Goal: Find specific page/section: Find specific page/section

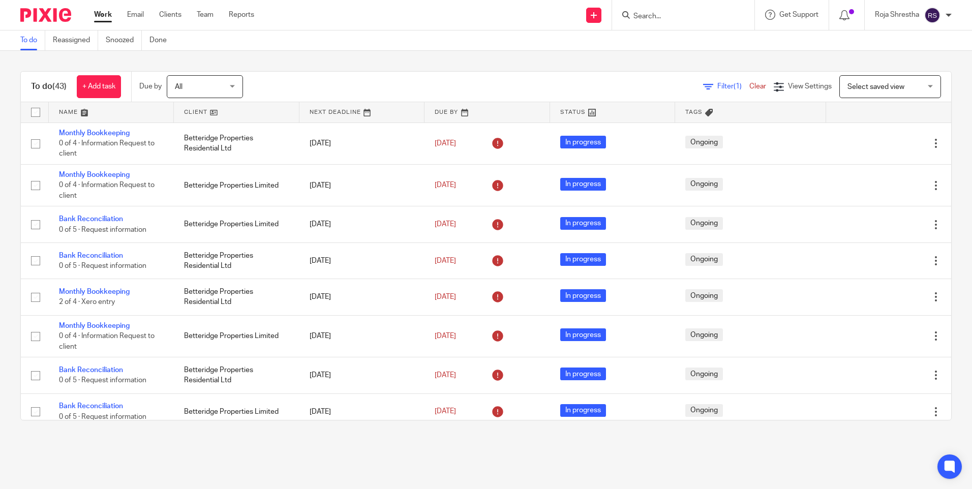
scroll to position [1259, 0]
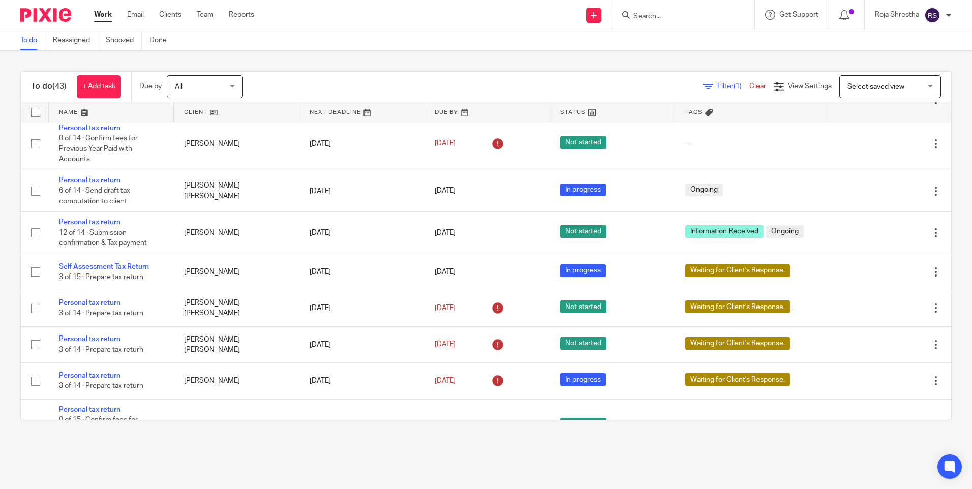
click at [651, 13] on input "Search" at bounding box center [678, 16] width 92 height 9
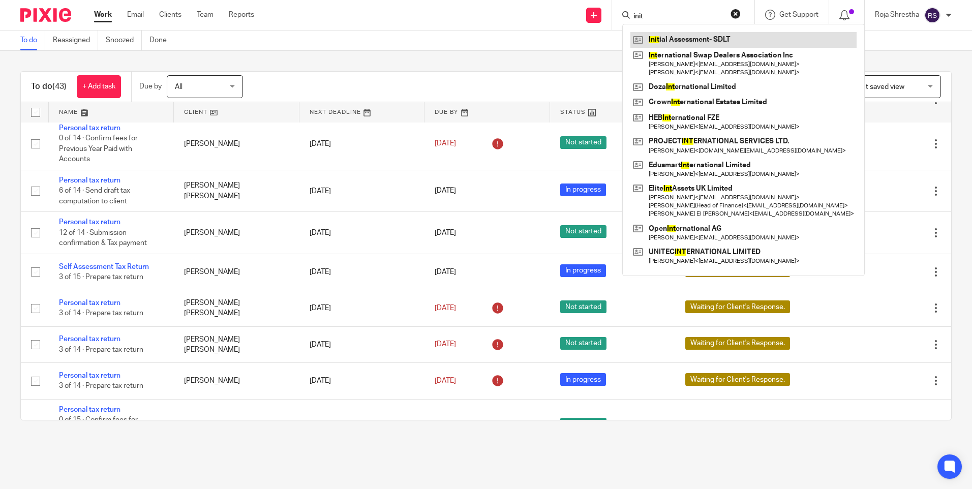
type input "init"
click at [653, 33] on link at bounding box center [743, 39] width 226 height 15
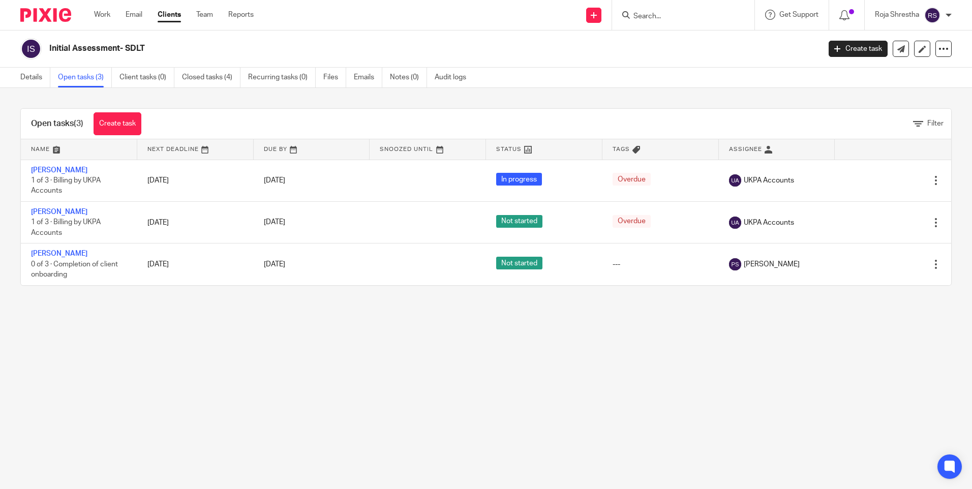
click at [107, 115] on link "Create task" at bounding box center [118, 123] width 48 height 23
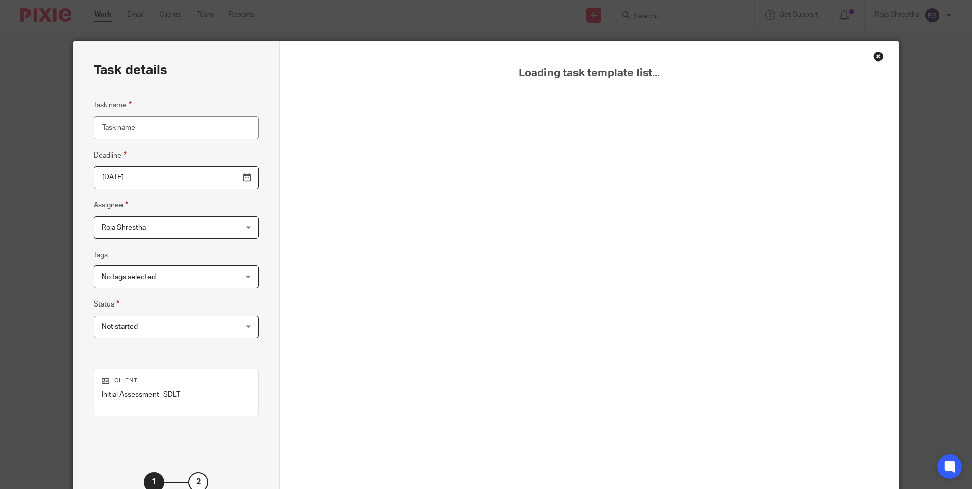
click at [874, 57] on div "Close this dialog window" at bounding box center [878, 56] width 10 height 10
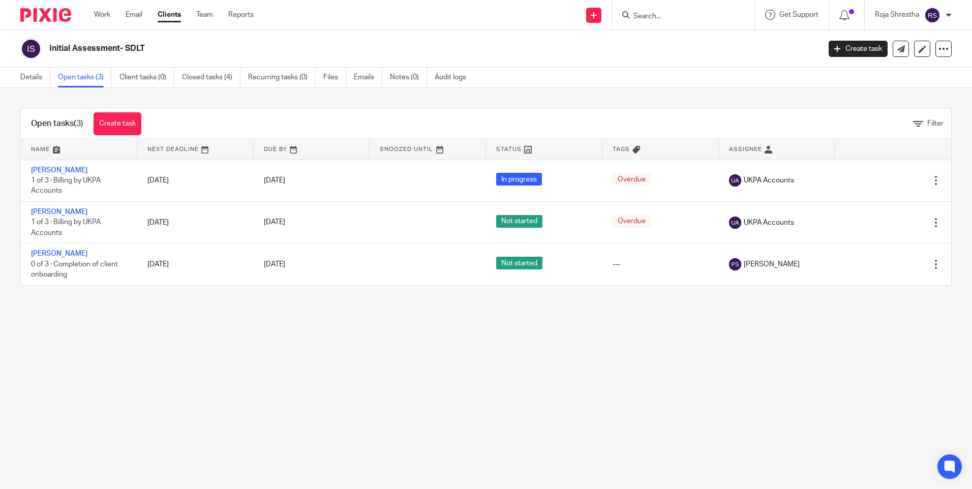
click at [49, 10] on img at bounding box center [45, 15] width 51 height 14
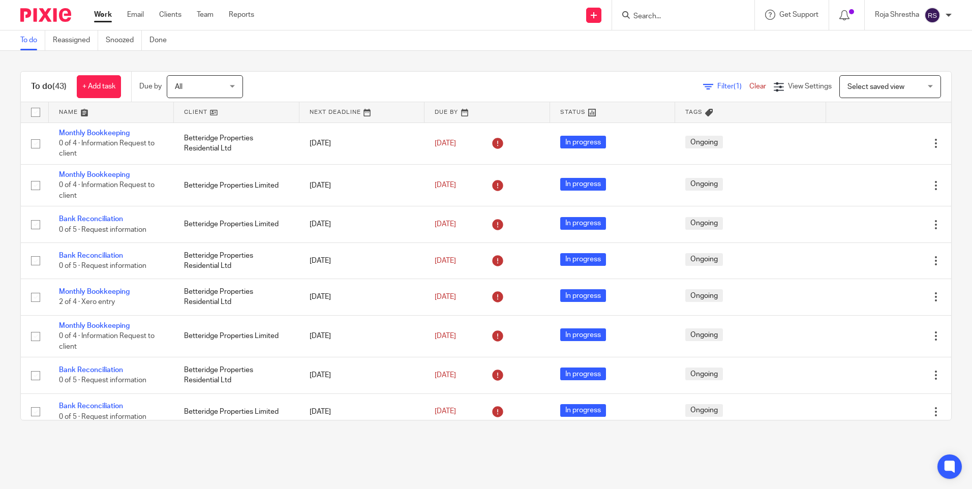
click at [662, 17] on input "Search" at bounding box center [678, 16] width 92 height 9
type input "jam corp"
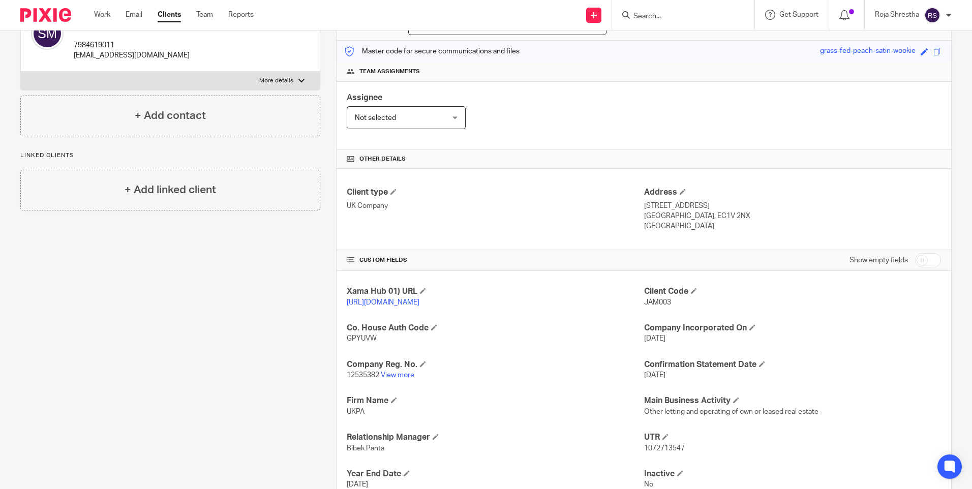
scroll to position [1, 0]
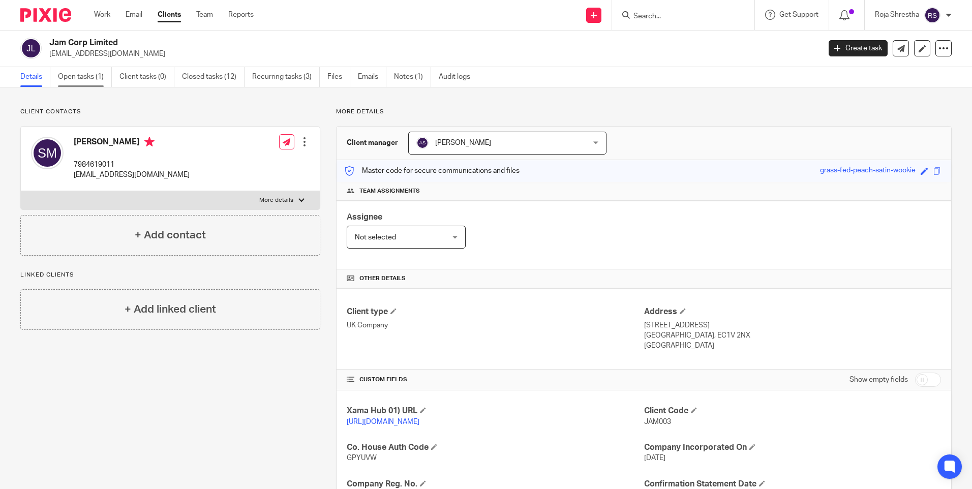
click at [82, 78] on link "Open tasks (1)" at bounding box center [85, 77] width 54 height 20
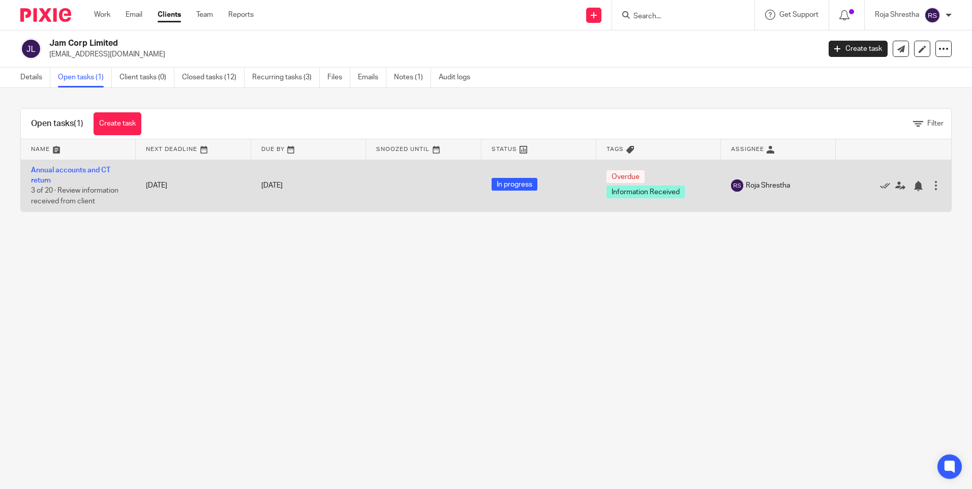
click at [97, 163] on td "Annual accounts and CT return 3 of 20 · Review information received from client" at bounding box center [78, 186] width 115 height 52
click at [97, 169] on link "Annual accounts and CT return" at bounding box center [70, 175] width 79 height 17
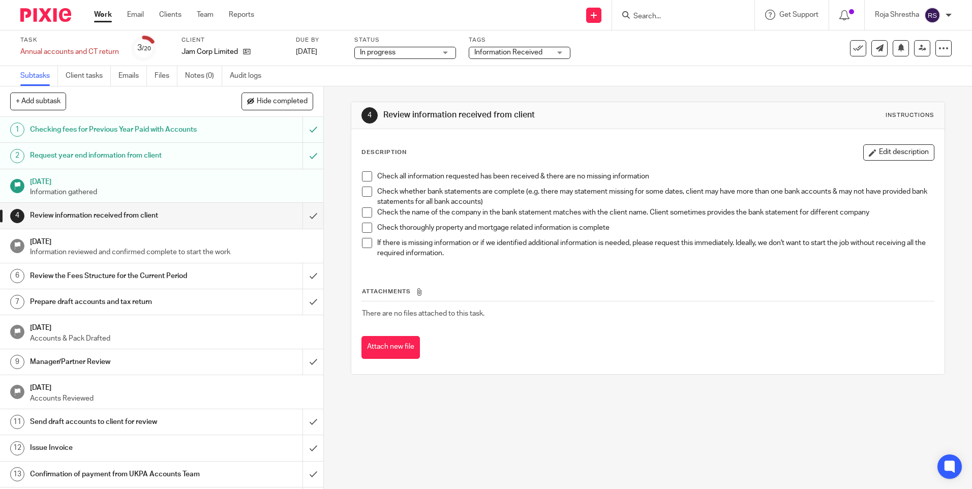
click at [252, 52] on div "Jam Corp Limited" at bounding box center [232, 52] width 102 height 10
click at [249, 52] on icon at bounding box center [247, 52] width 8 height 8
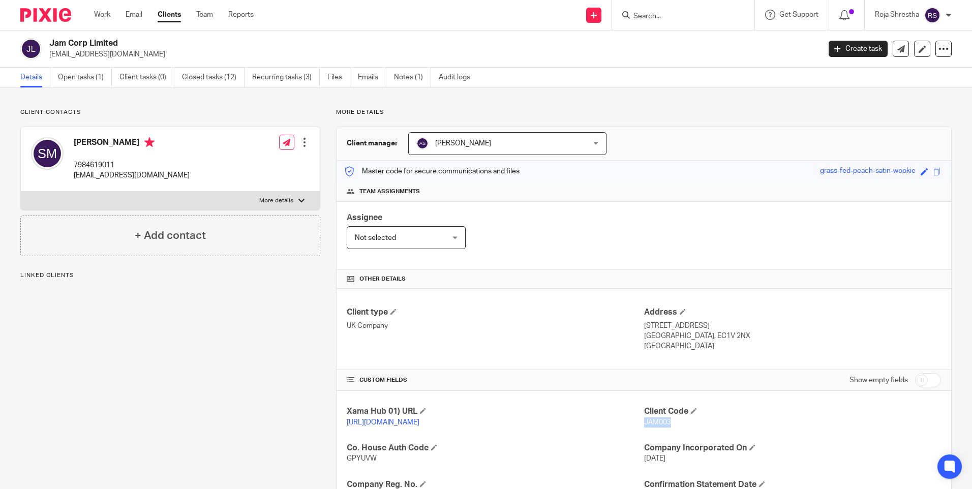
drag, startPoint x: 640, startPoint y: 422, endPoint x: 674, endPoint y: 425, distance: 34.2
click at [674, 425] on p "JAM003" at bounding box center [792, 422] width 297 height 10
copy span "JAM003"
click at [268, 380] on div "Client contacts [PERSON_NAME] 7984619011 [EMAIL_ADDRESS][DOMAIN_NAME] Edit cont…" at bounding box center [163, 385] width 316 height 554
